Goal: Information Seeking & Learning: Learn about a topic

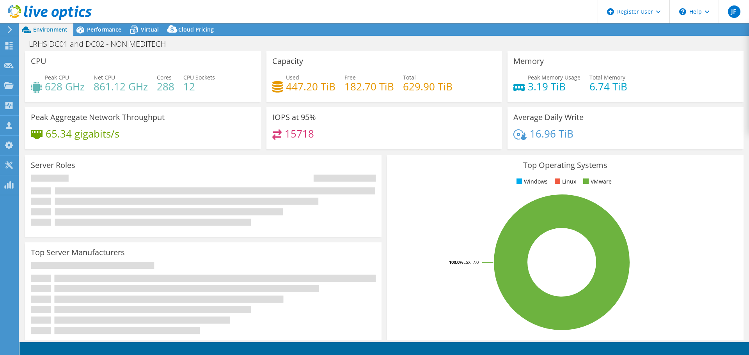
select select "USEast"
select select "USD"
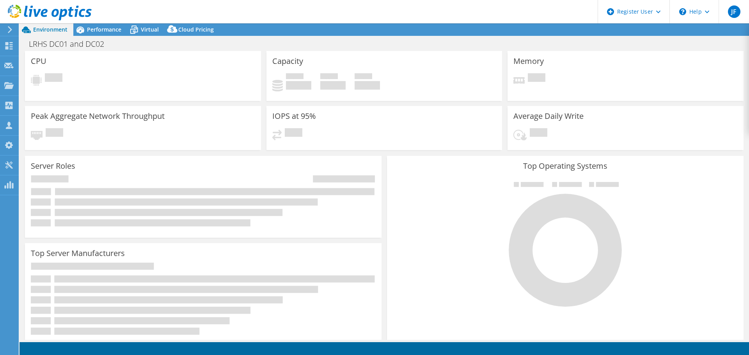
select select "USD"
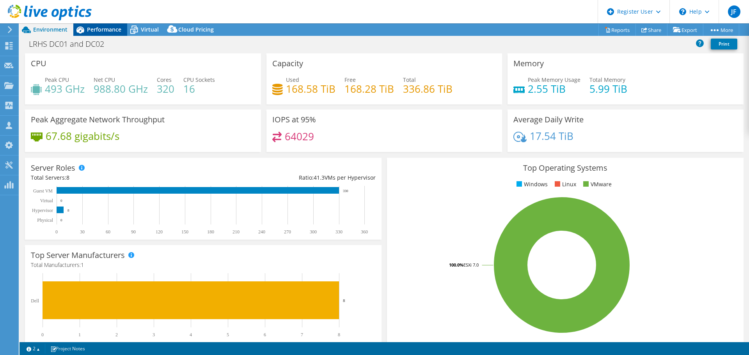
click at [96, 34] on div "Performance" at bounding box center [100, 29] width 54 height 12
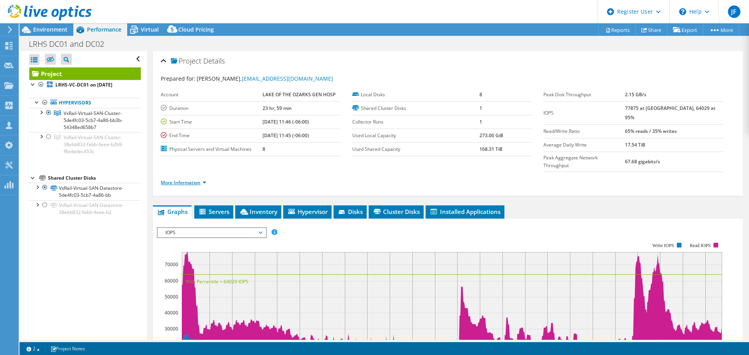
click at [201, 179] on link "More Information" at bounding box center [184, 182] width 46 height 7
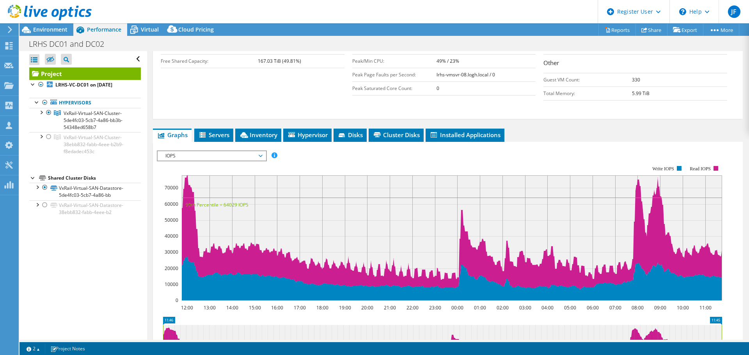
scroll to position [310, 0]
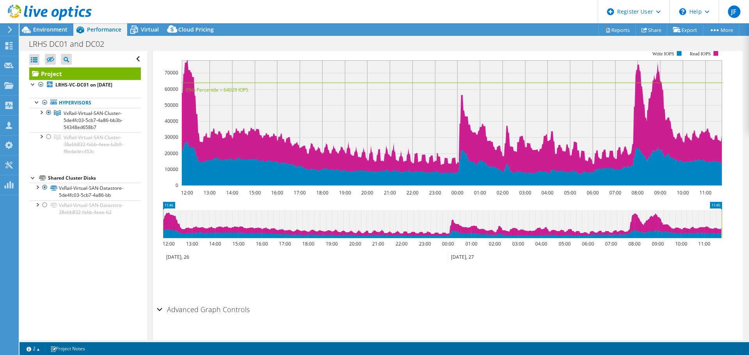
click at [220, 302] on h2 "Advanced Graph Controls" at bounding box center [203, 310] width 93 height 16
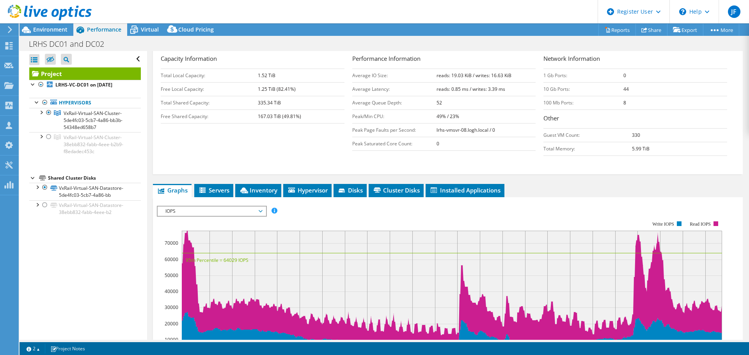
scroll to position [107, 0]
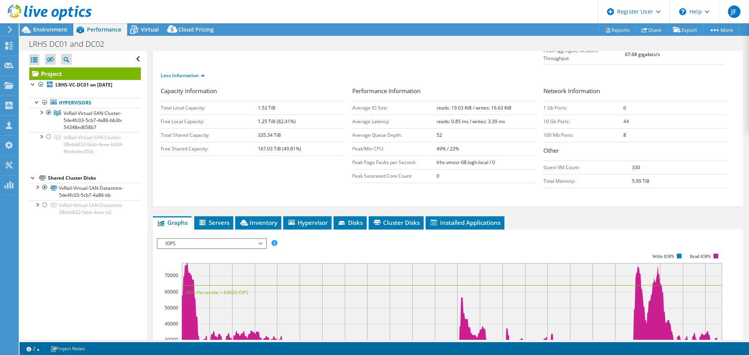
click at [197, 239] on span "IOPS" at bounding box center [211, 243] width 100 height 9
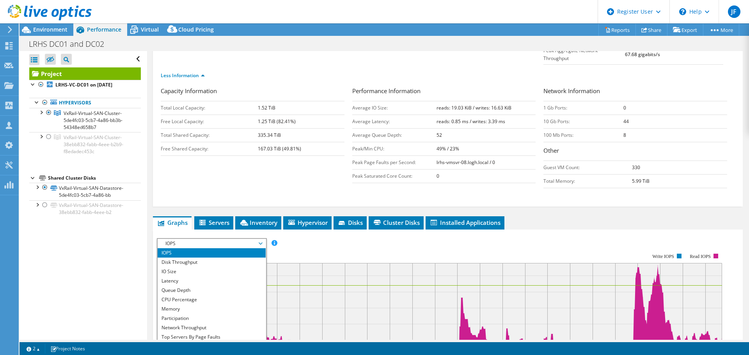
click at [197, 239] on span "IOPS" at bounding box center [211, 243] width 100 height 9
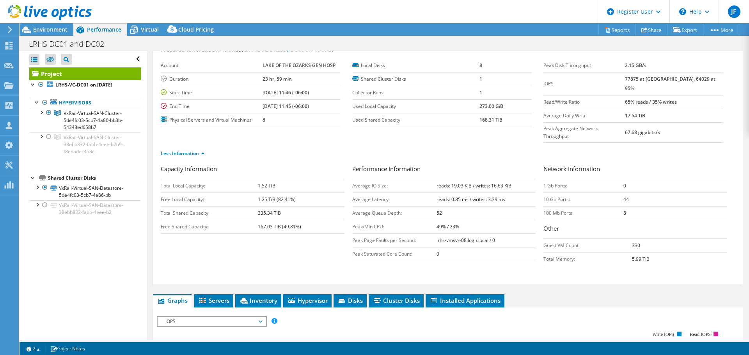
scroll to position [0, 0]
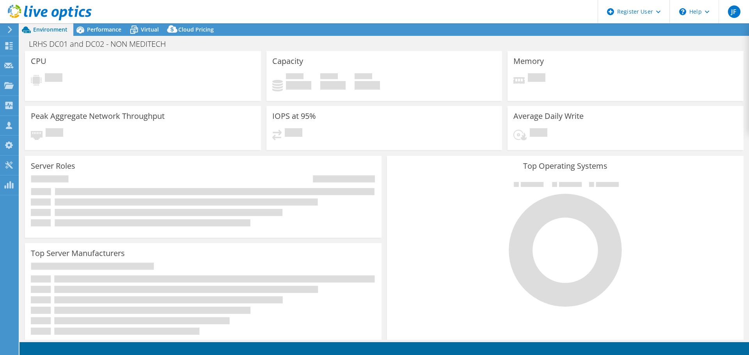
select select "USEast"
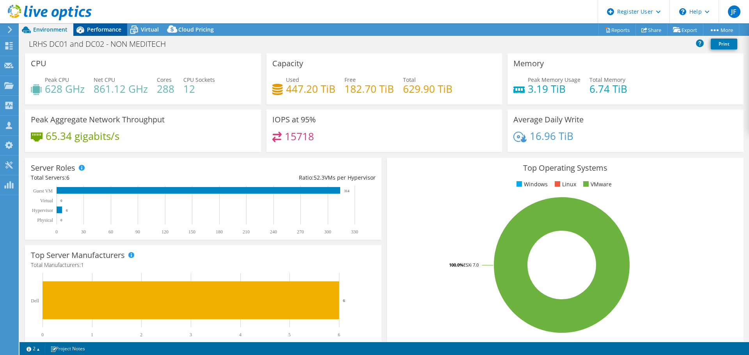
click at [97, 28] on span "Performance" at bounding box center [104, 29] width 34 height 7
